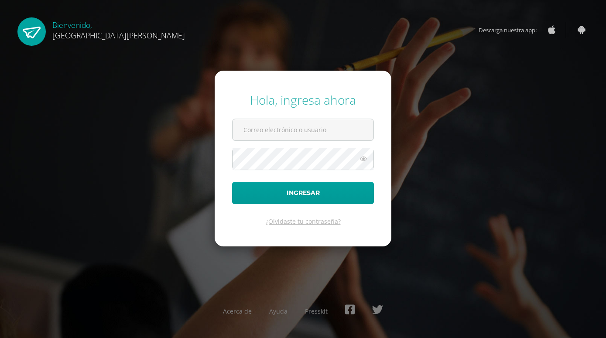
drag, startPoint x: 316, startPoint y: 129, endPoint x: 315, endPoint y: 143, distance: 14.0
click at [318, 131] on input "text" at bounding box center [303, 129] width 141 height 21
click at [314, 133] on input "text" at bounding box center [303, 129] width 141 height 21
type input "20180058"
click at [232, 182] on button "Ingresar" at bounding box center [303, 193] width 142 height 22
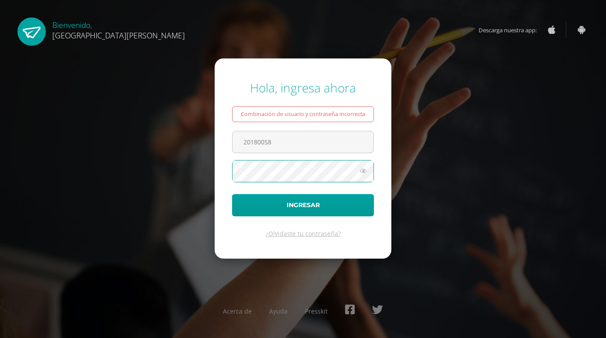
click at [364, 171] on icon at bounding box center [363, 171] width 11 height 10
click at [232, 194] on button "Ingresar" at bounding box center [303, 205] width 142 height 22
click at [260, 143] on input "20180058" at bounding box center [303, 141] width 141 height 21
click at [266, 142] on input "20180058" at bounding box center [303, 141] width 141 height 21
click at [365, 174] on icon at bounding box center [363, 171] width 11 height 10
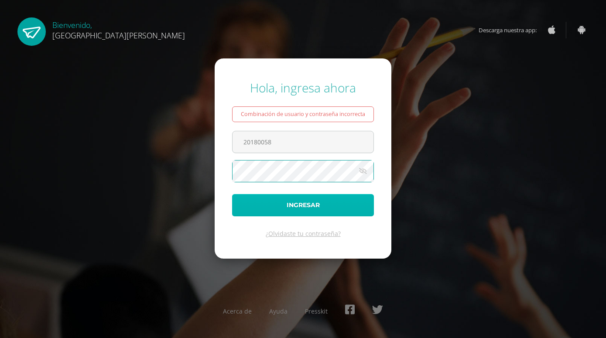
click at [284, 214] on button "Ingresar" at bounding box center [303, 205] width 142 height 22
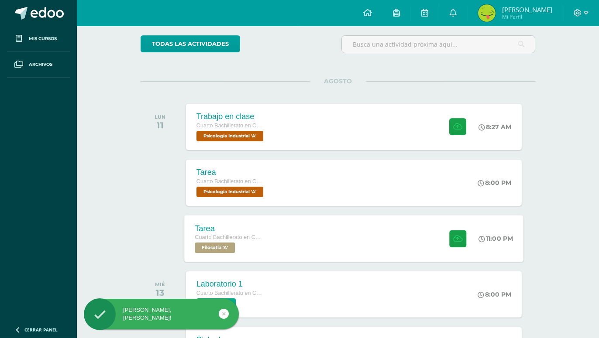
scroll to position [45, 0]
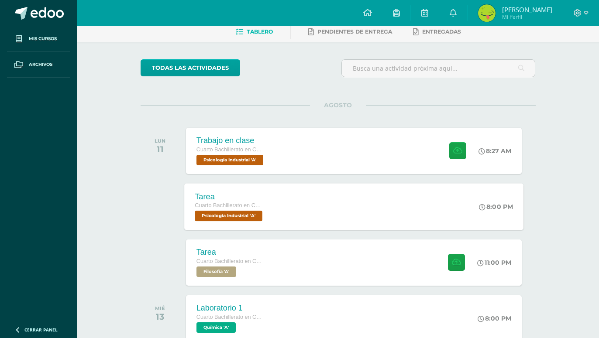
click at [295, 201] on div "Tarea Cuarto Bachillerato en CCLL en Diseño Grafico Psicología Industrial 'A' 8…" at bounding box center [353, 206] width 339 height 47
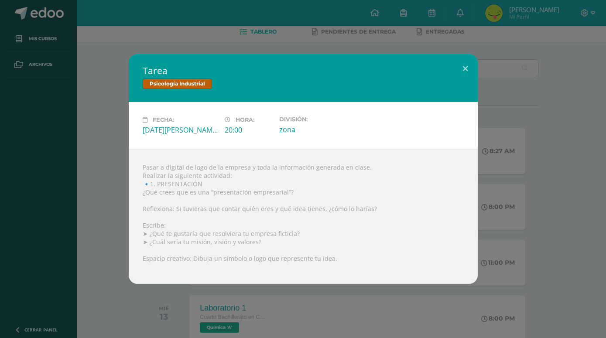
click at [605, 154] on div "Tarea Psicología Industrial Fecha: Lunes 11 de Agosto Hora: 20:00 División: zona" at bounding box center [303, 169] width 606 height 338
click at [509, 151] on div "Tarea Psicología Industrial Fecha: Lunes 11 de Agosto Hora: 20:00 División: zona" at bounding box center [302, 169] width 599 height 230
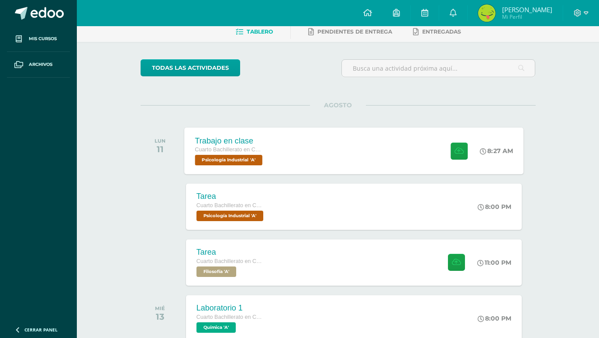
click at [406, 143] on div "Trabajo en clase Cuarto Bachillerato en CCLL en Diseño Grafico Psicología Indus…" at bounding box center [353, 150] width 339 height 47
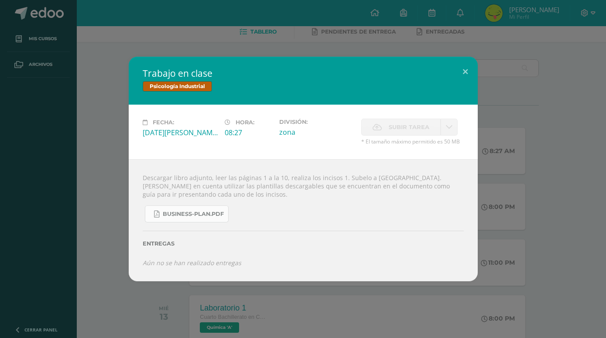
click at [196, 218] on span "business-plan.pdf" at bounding box center [193, 214] width 61 height 7
click at [83, 150] on div "Trabajo en clase Psicología Industrial Fecha: Lunes 11 de Agosto Hora: 08:27 Di…" at bounding box center [302, 169] width 599 height 224
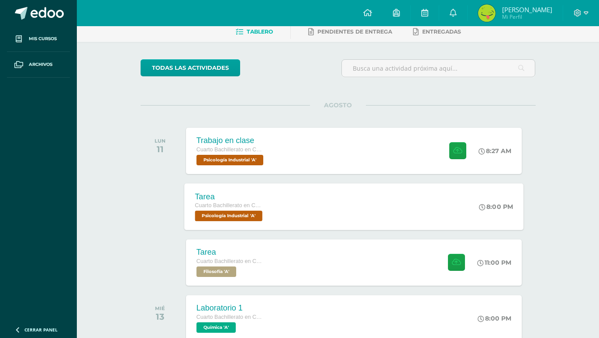
click at [318, 213] on div "Tarea Cuarto Bachillerato en CCLL en Diseño Grafico Psicología Industrial 'A' 8…" at bounding box center [353, 206] width 339 height 47
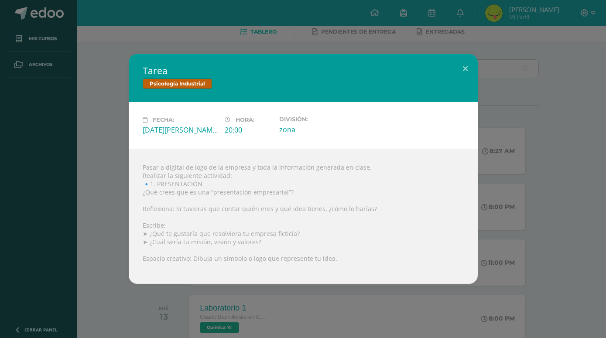
click at [568, 179] on div "Tarea Psicología Industrial Fecha: Lunes 11 de Agosto Hora: 20:00 División: zona" at bounding box center [302, 169] width 599 height 230
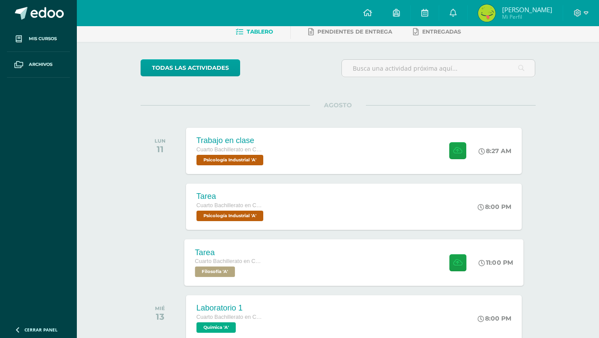
click at [386, 272] on div "Tarea Cuarto Bachillerato en CCLL en Diseño Grafico Filosofía 'A' 11:00 PM Tare…" at bounding box center [353, 262] width 339 height 47
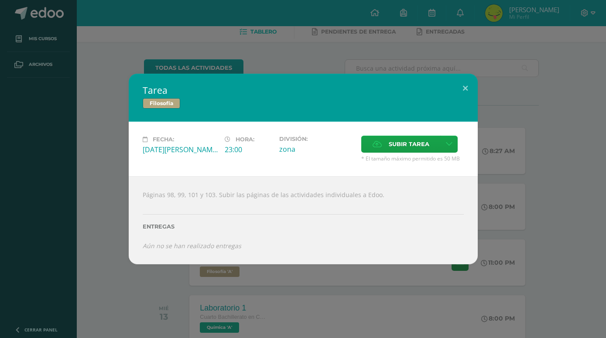
click at [544, 201] on div "Tarea Filosofía Fecha: Lunes 11 de Agosto Hora: 23:00 División: zona" at bounding box center [302, 169] width 599 height 191
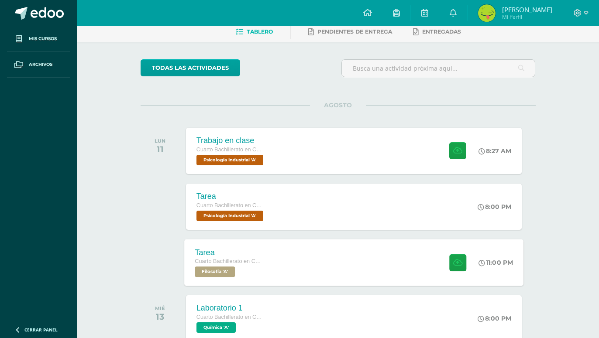
click at [314, 248] on div "Tarea Cuarto Bachillerato en CCLL en Diseño Grafico Filosofía 'A' 11:00 PM Tare…" at bounding box center [353, 262] width 339 height 47
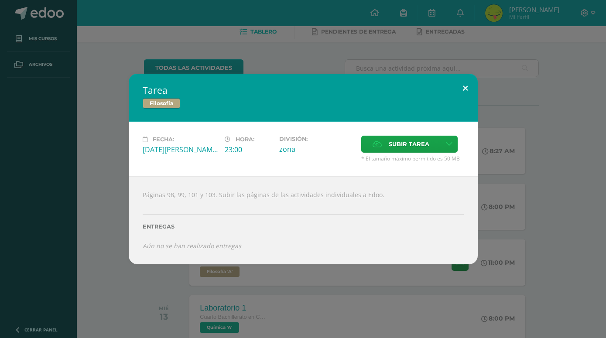
click at [464, 94] on button at bounding box center [465, 89] width 25 height 30
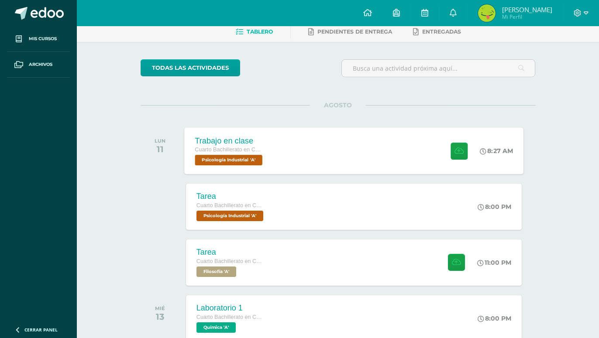
click at [275, 144] on div "Trabajo en clase Cuarto Bachillerato en CCLL en Diseño Grafico Psicología Indus…" at bounding box center [229, 150] width 91 height 47
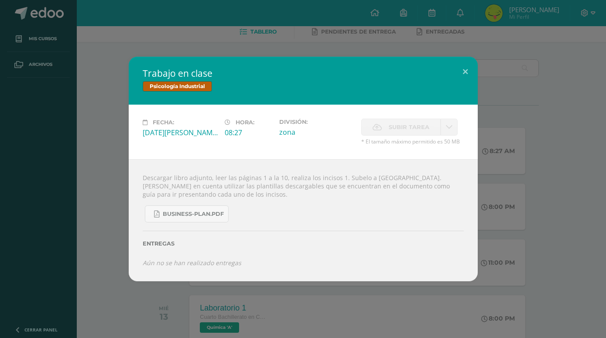
click at [99, 303] on div "Trabajo en clase Psicología Industrial Fecha: Lunes 11 de Agosto Hora: 08:27 Di…" at bounding box center [303, 169] width 606 height 338
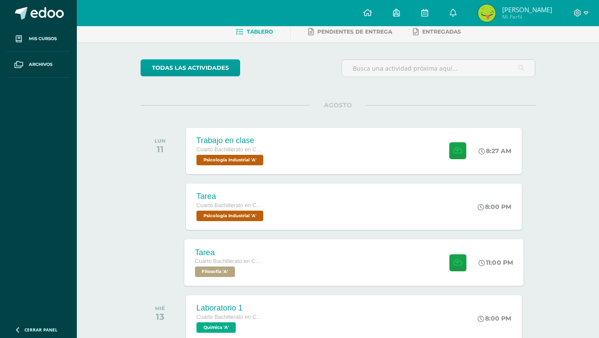
click at [282, 273] on div "Tarea Cuarto Bachillerato en CCLL en Diseño Grafico Filosofía 'A' 11:00 PM Tare…" at bounding box center [353, 262] width 339 height 47
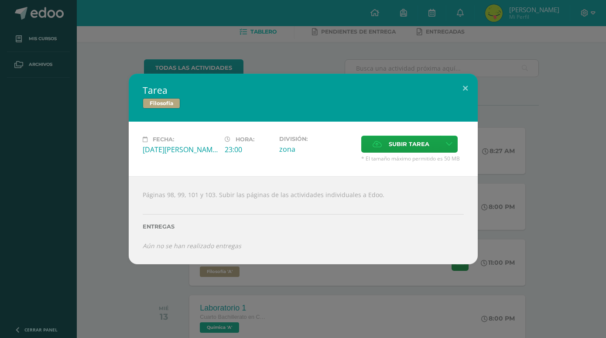
click at [66, 224] on div "Tarea Filosofía Fecha: Lunes 11 de Agosto Hora: 23:00 División: zona" at bounding box center [302, 169] width 599 height 191
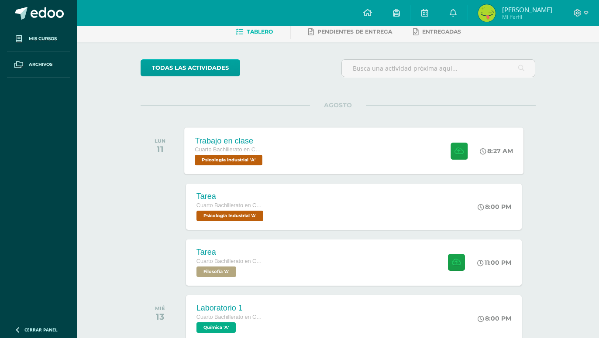
click at [327, 151] on div "Trabajo en clase Cuarto Bachillerato en CCLL en Diseño Grafico Psicología Indus…" at bounding box center [353, 150] width 339 height 47
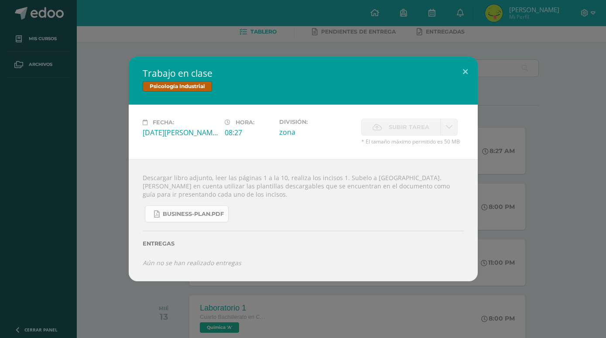
click at [174, 218] on span "business-plan.pdf" at bounding box center [193, 214] width 61 height 7
click at [111, 107] on div "Trabajo en clase Psicología Industrial Fecha: Lunes 11 de Agosto Hora: 08:27 Di…" at bounding box center [302, 169] width 599 height 224
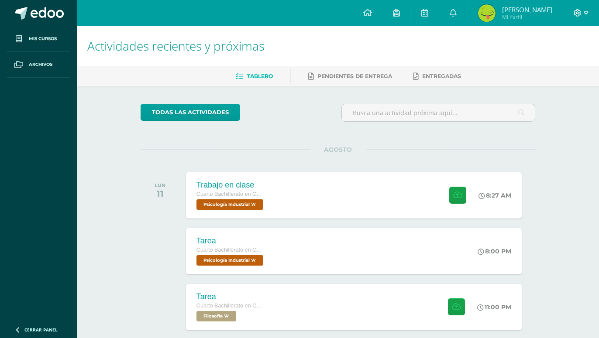
click at [582, 11] on span at bounding box center [581, 13] width 15 height 10
click at [542, 59] on span "Cerrar sesión" at bounding box center [558, 59] width 39 height 8
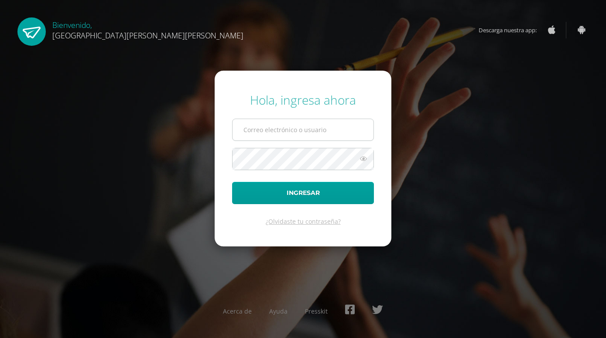
click at [329, 127] on input "text" at bounding box center [303, 129] width 141 height 21
type input "Y"
click at [368, 161] on icon at bounding box center [363, 159] width 11 height 10
click at [261, 129] on input "yingwu" at bounding box center [303, 129] width 141 height 21
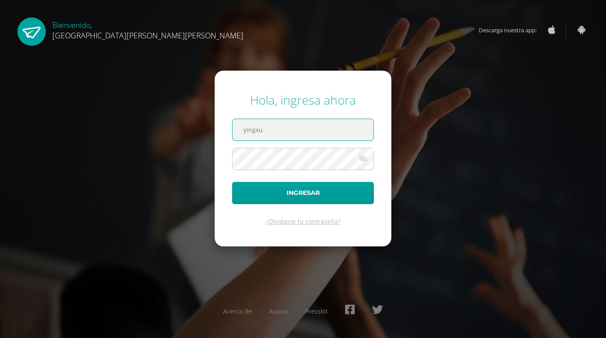
type input "yingxu"
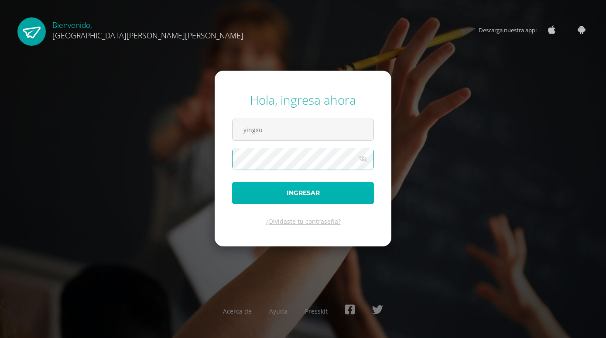
click at [318, 197] on button "Ingresar" at bounding box center [303, 193] width 142 height 22
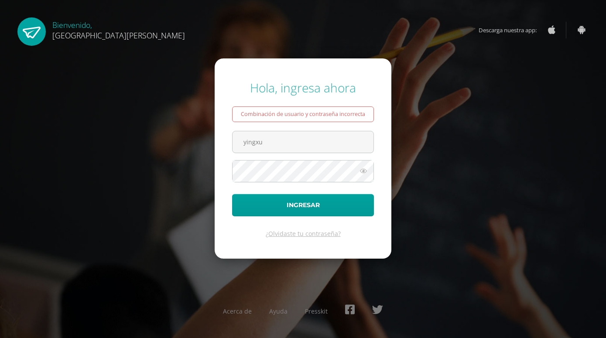
click at [367, 169] on icon at bounding box center [363, 171] width 11 height 10
click at [277, 143] on input "yingxu" at bounding box center [303, 141] width 141 height 21
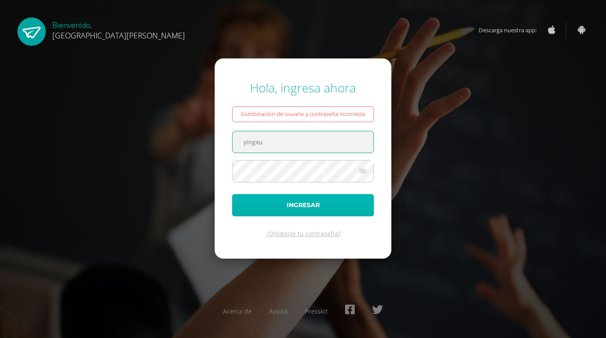
click at [306, 207] on button "Ingresar" at bounding box center [303, 205] width 142 height 22
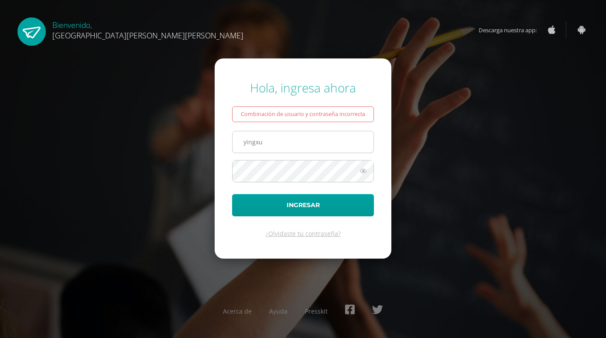
click at [285, 144] on input "yingxu" at bounding box center [303, 141] width 141 height 21
drag, startPoint x: 289, startPoint y: 143, endPoint x: 255, endPoint y: 143, distance: 33.2
click at [255, 143] on input "yingxu@fatima" at bounding box center [303, 141] width 141 height 21
type input "ying"
click at [359, 173] on icon at bounding box center [363, 171] width 11 height 10
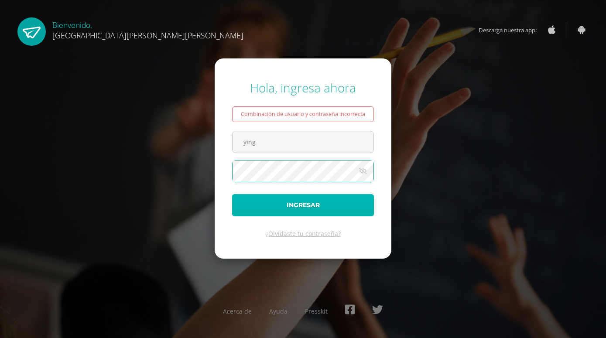
drag, startPoint x: 301, startPoint y: 203, endPoint x: 307, endPoint y: 203, distance: 5.7
click at [303, 203] on button "Ingresar" at bounding box center [303, 205] width 142 height 22
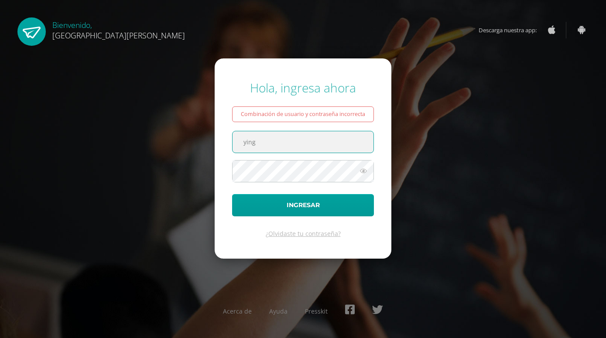
click at [300, 137] on input "ying" at bounding box center [303, 141] width 141 height 21
click at [255, 143] on input "ying@fatima.edu" at bounding box center [303, 141] width 141 height 21
click at [299, 143] on input "yingxu@fatima.edu" at bounding box center [303, 141] width 141 height 21
type input "yingxu@fatima.edoo.gt"
click at [360, 172] on icon at bounding box center [363, 171] width 11 height 10
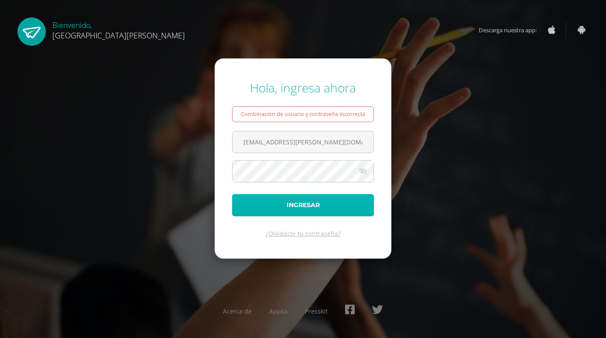
click at [350, 204] on button "Ingresar" at bounding box center [303, 205] width 142 height 22
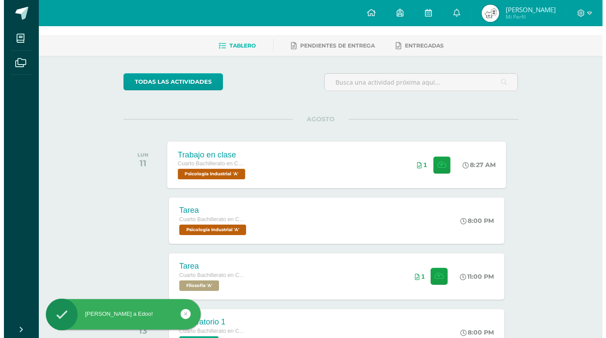
scroll to position [45, 0]
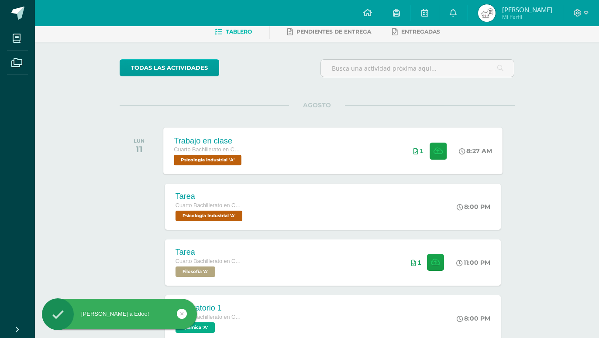
click at [313, 148] on div "Trabajo en clase Cuarto Bachillerato en CCLL en Diseño Grafico Psicología Indus…" at bounding box center [332, 150] width 339 height 47
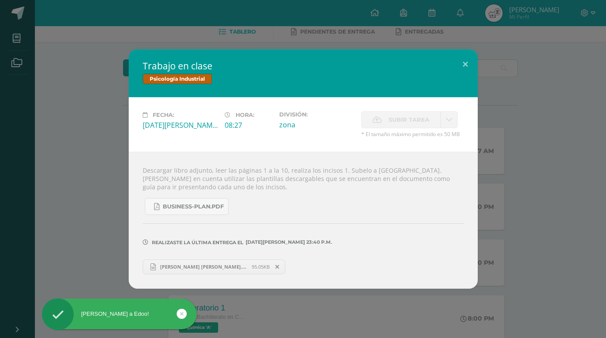
click at [252, 264] on span "95.05KB" at bounding box center [261, 267] width 18 height 7
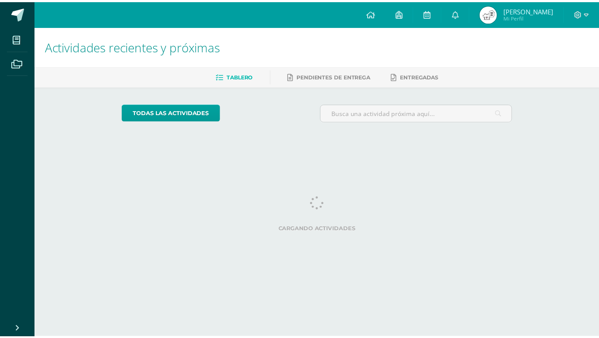
scroll to position [45, 0]
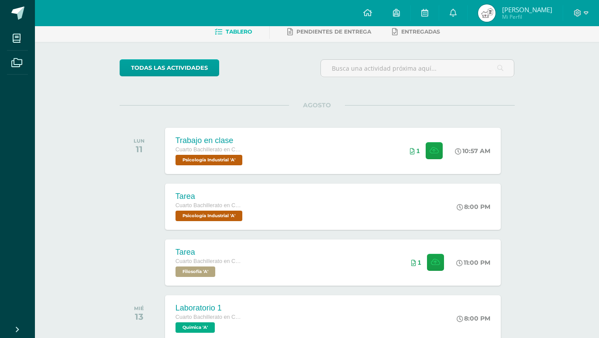
click at [575, 7] on div at bounding box center [581, 13] width 36 height 26
click at [576, 9] on span at bounding box center [581, 13] width 15 height 10
click at [548, 65] on link "Cerrar sesión" at bounding box center [553, 59] width 69 height 13
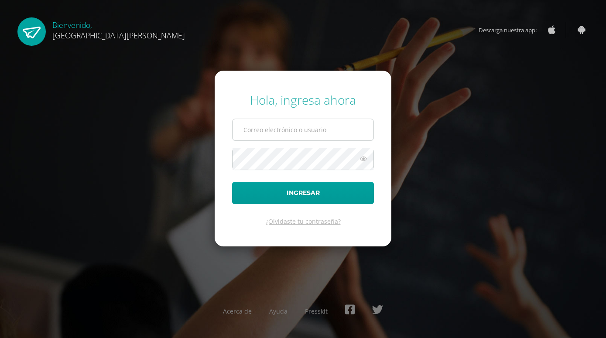
click at [262, 134] on input "text" at bounding box center [303, 129] width 141 height 21
type input "20180058"
click at [364, 162] on icon at bounding box center [363, 159] width 11 height 10
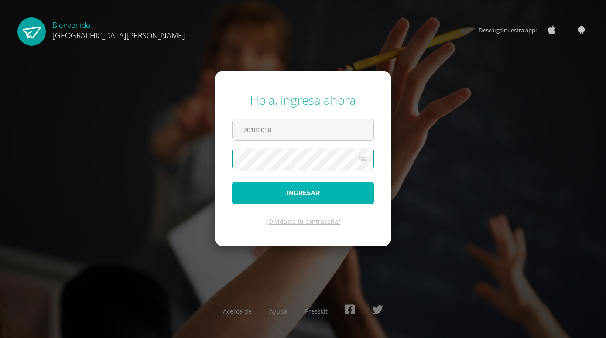
click at [330, 196] on button "Ingresar" at bounding box center [303, 193] width 142 height 22
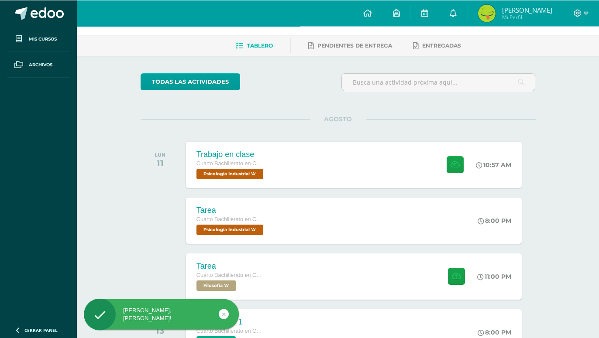
scroll to position [45, 0]
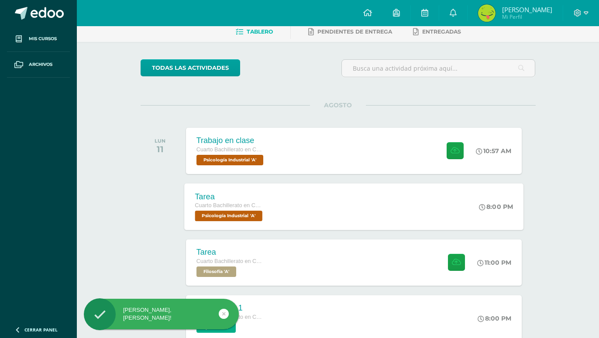
click at [315, 215] on div "Tarea Cuarto Bachillerato en CCLL en Diseño Grafico Psicología Industrial 'A' 8…" at bounding box center [353, 206] width 339 height 47
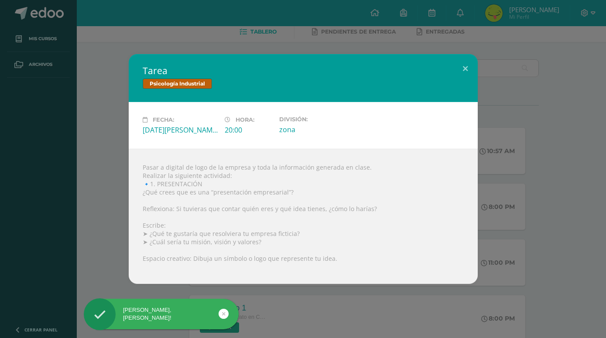
drag, startPoint x: 583, startPoint y: 120, endPoint x: 395, endPoint y: 15, distance: 214.9
click at [581, 116] on div "Tarea Psicología Industrial Fecha: [DATE][PERSON_NAME] Hora: 20:00 División: zo…" at bounding box center [302, 169] width 599 height 230
